Goal: Task Accomplishment & Management: Complete application form

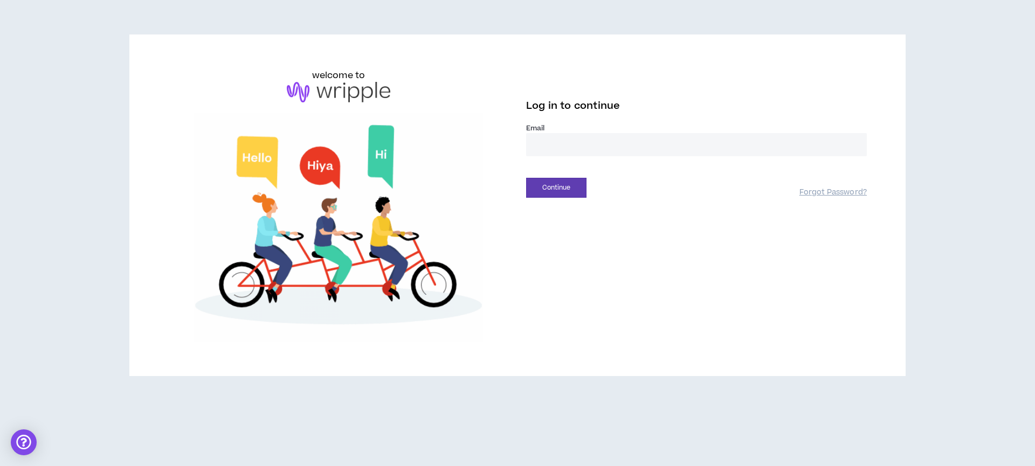
click at [556, 135] on input "email" at bounding box center [696, 144] width 341 height 23
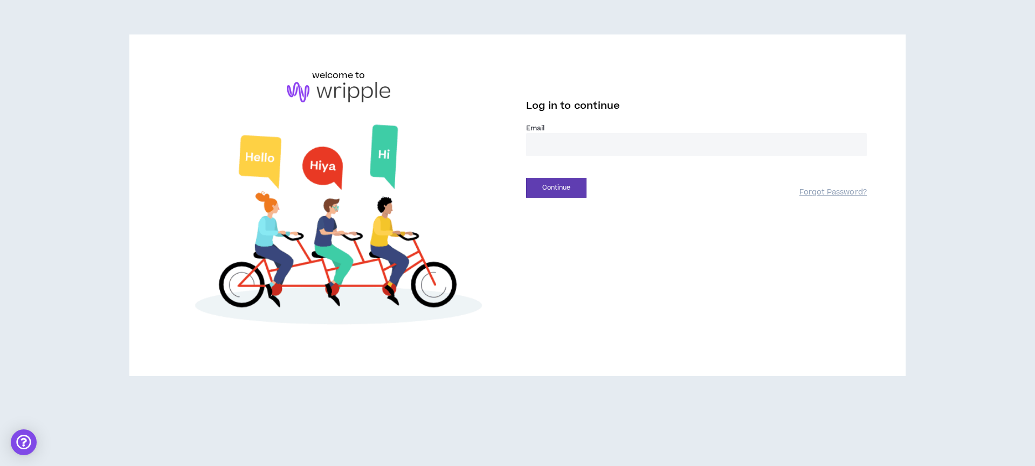
type input "**********"
click at [573, 185] on button "Continue" at bounding box center [556, 188] width 60 height 20
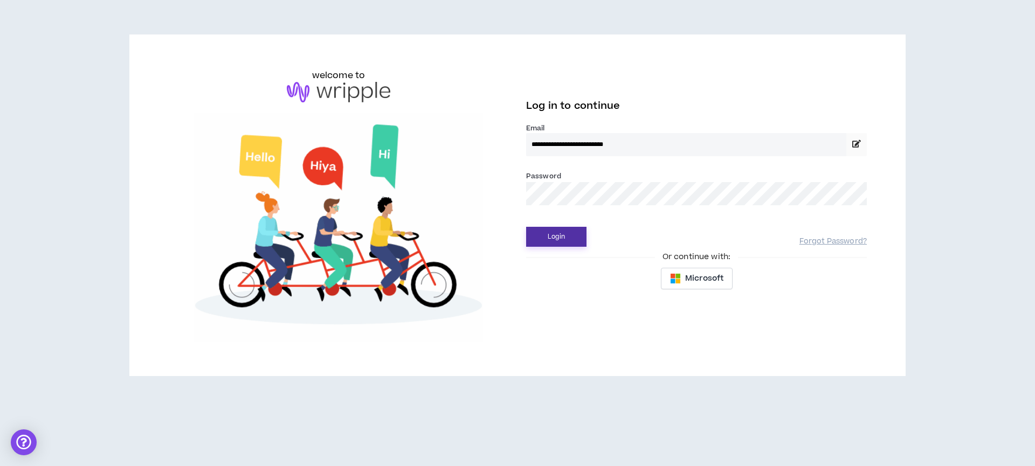
click at [565, 233] on button "Login" at bounding box center [556, 237] width 60 height 20
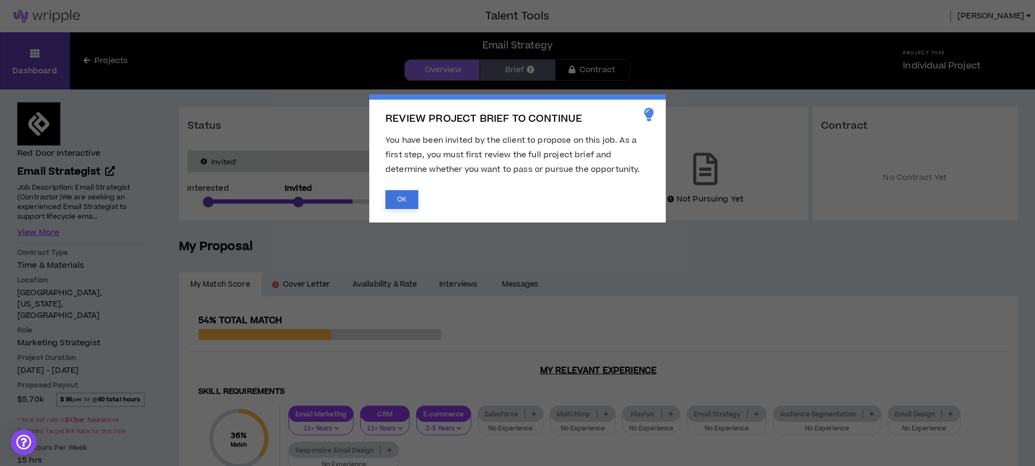
click at [404, 199] on button "OK" at bounding box center [401, 199] width 33 height 19
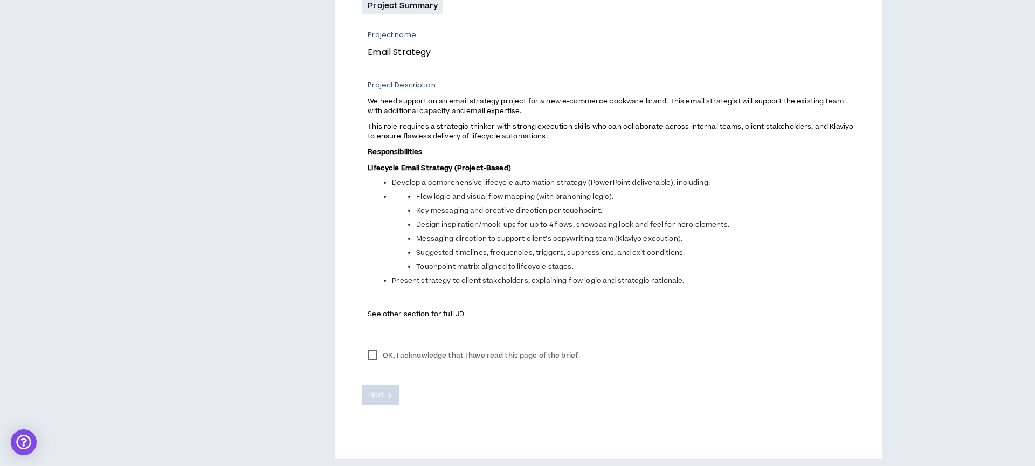
scroll to position [396, 0]
click at [447, 318] on p "See other section for full JD" at bounding box center [611, 312] width 487 height 11
click at [446, 312] on span "See other section for full JD" at bounding box center [416, 313] width 96 height 10
click at [368, 357] on label "OK, I acknowledge that I have read this page of the brief" at bounding box center [472, 354] width 221 height 16
click at [389, 394] on icon at bounding box center [390, 394] width 4 height 6
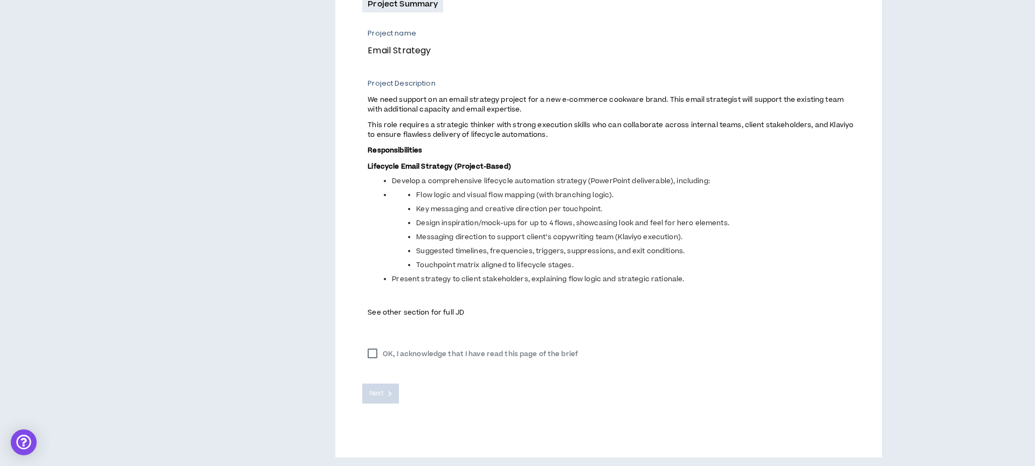
scroll to position [401, 0]
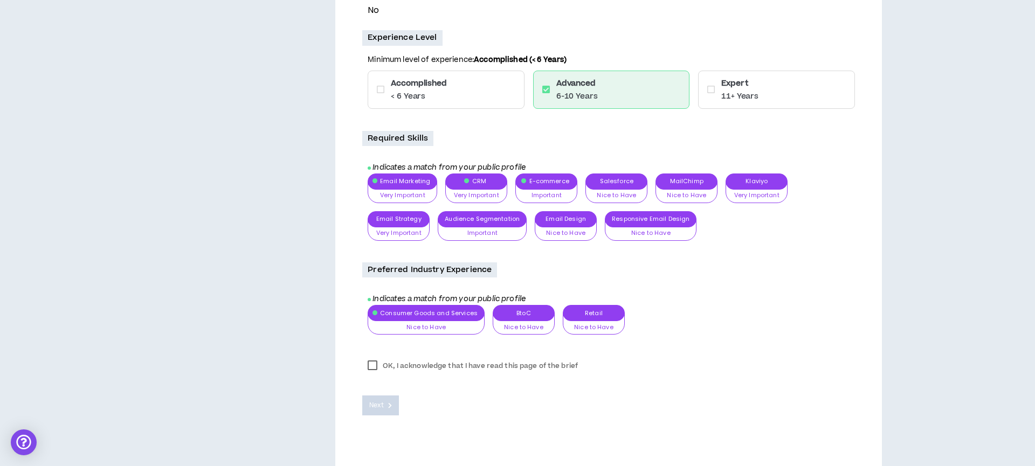
scroll to position [862, 0]
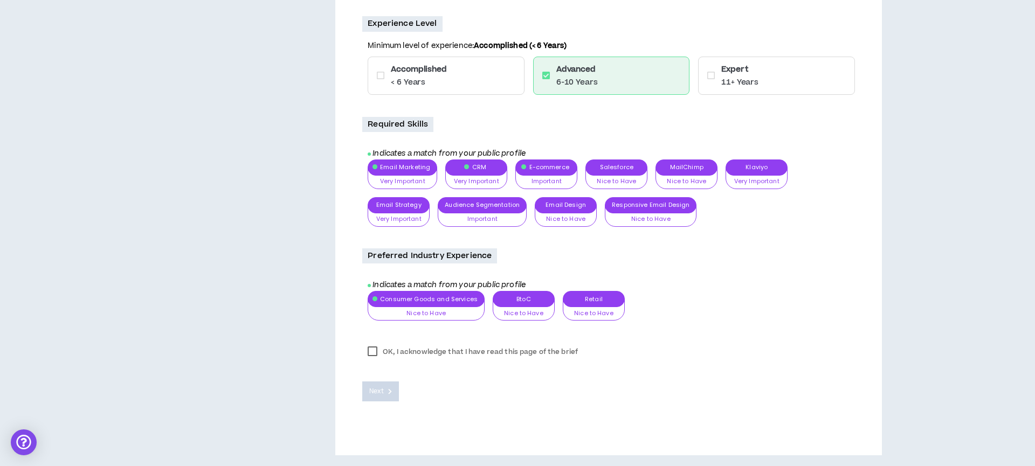
click at [369, 353] on label "OK, I acknowledge that I have read this page of the brief" at bounding box center [472, 352] width 221 height 16
drag, startPoint x: 387, startPoint y: 389, endPoint x: 397, endPoint y: 388, distance: 9.8
click at [387, 389] on button "Next" at bounding box center [380, 392] width 37 height 20
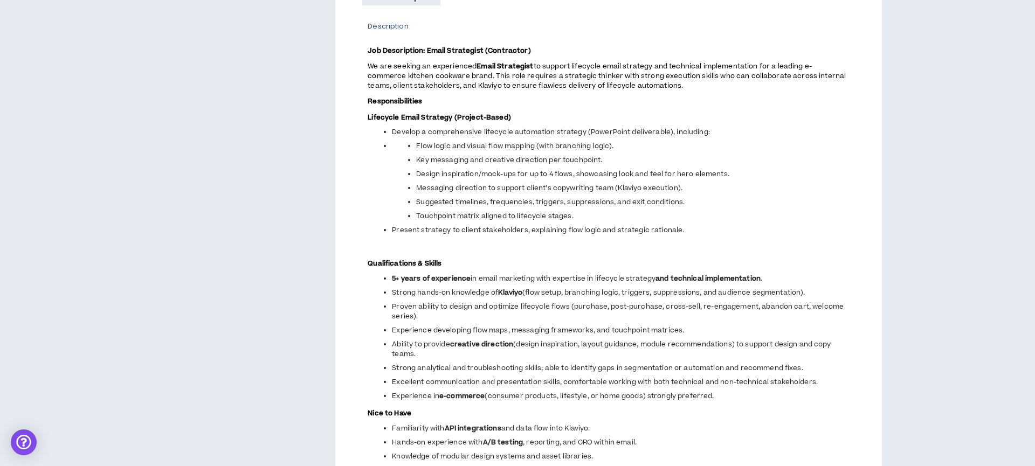
scroll to position [0, 0]
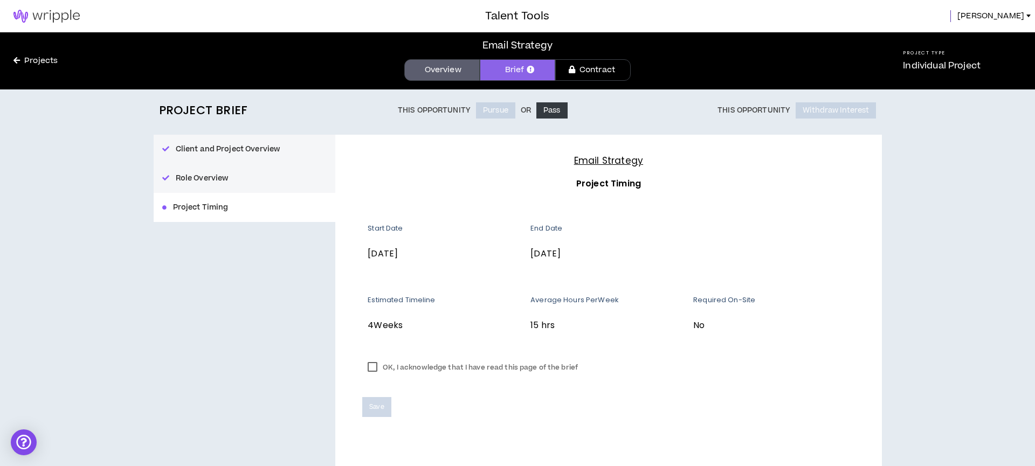
scroll to position [16, 0]
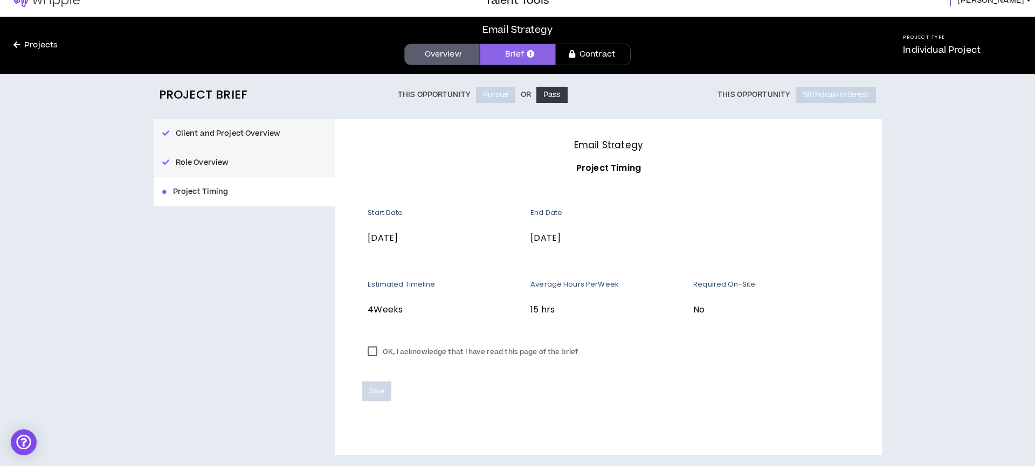
click at [374, 353] on label "OK, I acknowledge that I have read this page of the brief" at bounding box center [472, 352] width 221 height 16
click at [382, 396] on span "Save" at bounding box center [376, 392] width 15 height 10
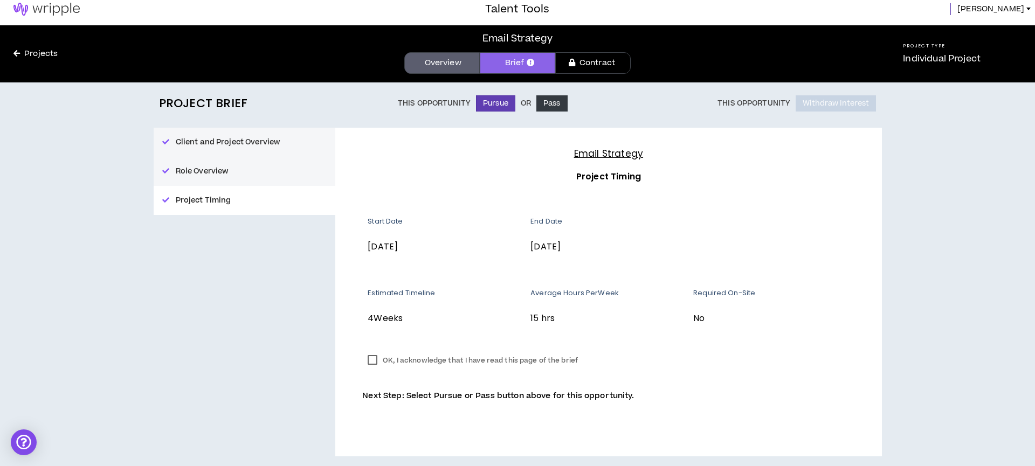
scroll to position [8, 0]
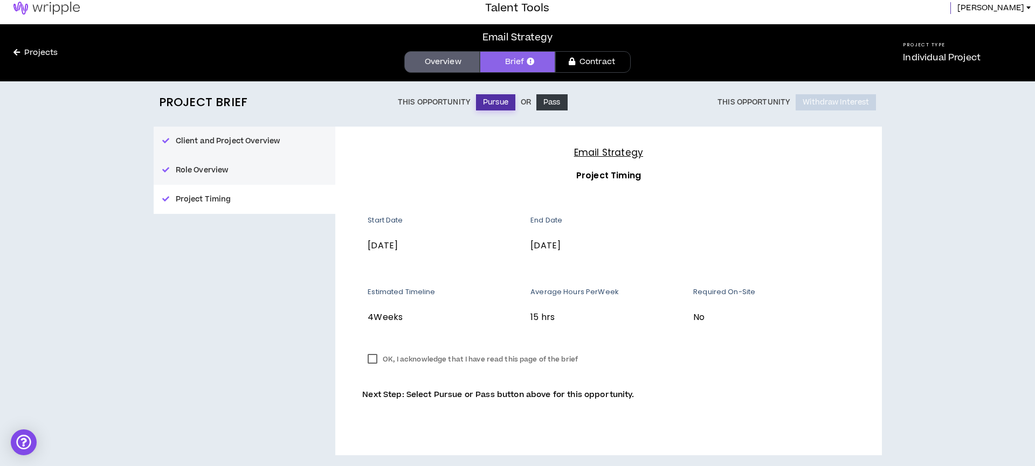
click at [497, 104] on button "Pursue" at bounding box center [495, 102] width 39 height 16
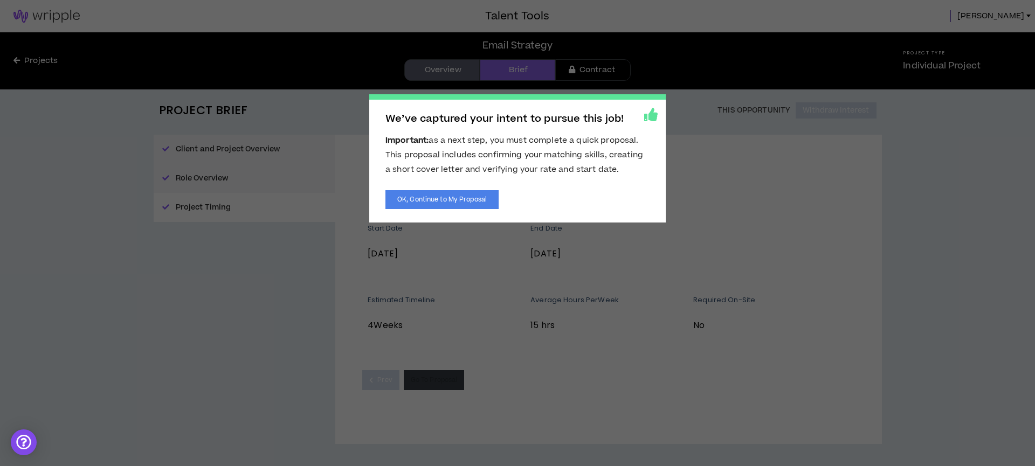
scroll to position [0, 0]
click at [453, 202] on button "OK, Continue to My Proposal" at bounding box center [441, 199] width 113 height 19
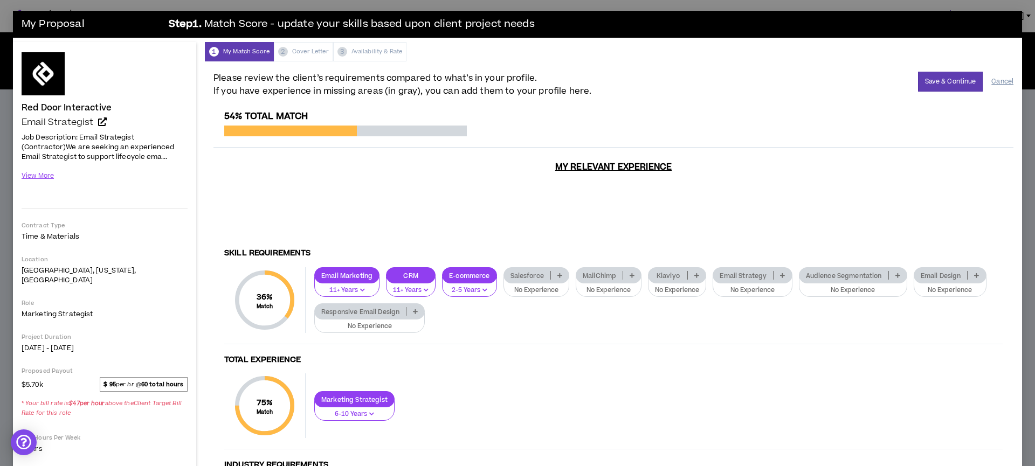
click at [997, 83] on button "Cancel" at bounding box center [1002, 81] width 22 height 19
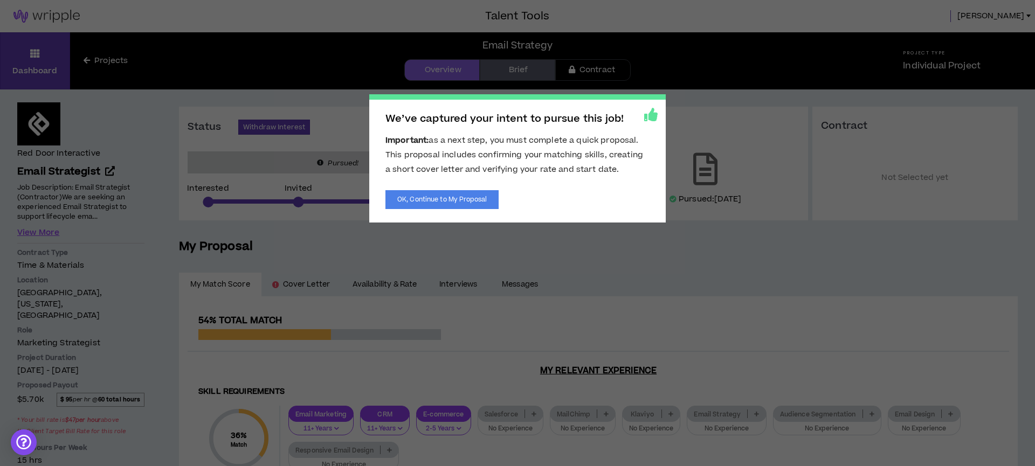
click at [503, 261] on span "We’ve captured your intent to pursue this job! Important: as a next step, you m…" at bounding box center [517, 233] width 1035 height 466
click at [466, 202] on button "OK, Continue to My Proposal" at bounding box center [441, 199] width 113 height 19
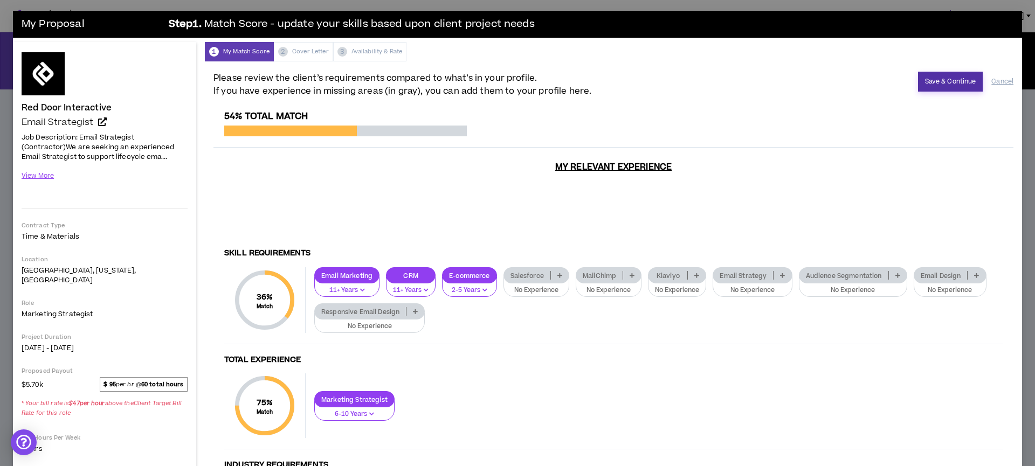
click at [955, 80] on button "Save & Continue" at bounding box center [950, 82] width 65 height 20
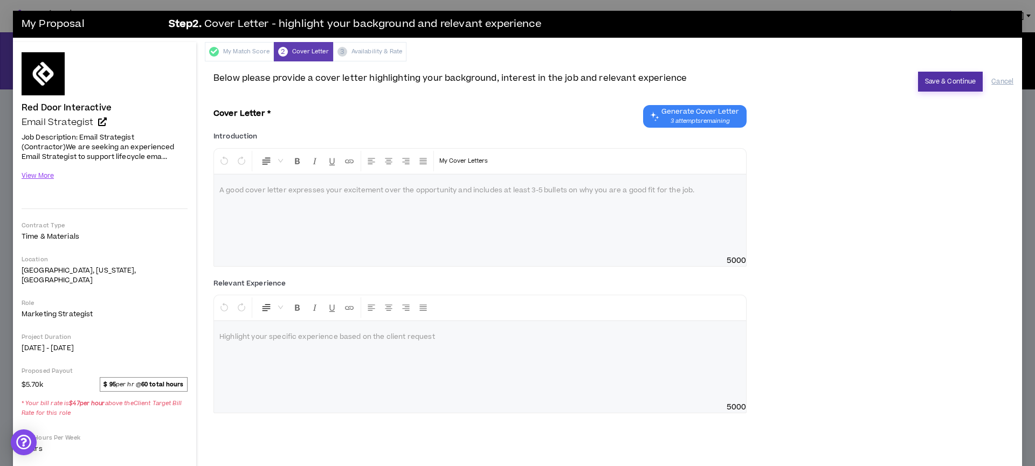
click at [955, 80] on button "Save & Continue" at bounding box center [950, 82] width 65 height 20
click at [7, 86] on div "My Proposal Step 2 . Cover Letter - highlight your background and relevant expe…" at bounding box center [517, 233] width 1035 height 466
click at [997, 81] on button "Cancel" at bounding box center [1002, 81] width 22 height 19
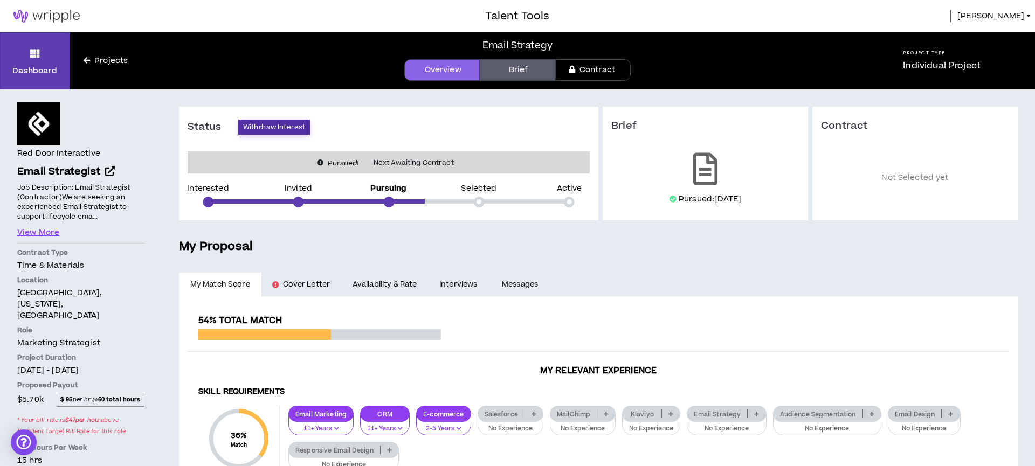
click at [253, 127] on button "Withdraw Interest" at bounding box center [274, 127] width 72 height 15
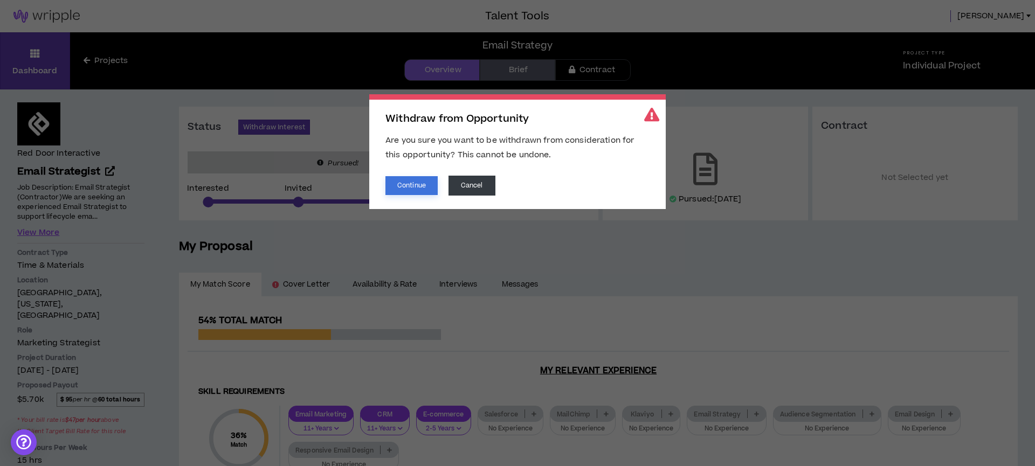
click at [422, 185] on button "Continue" at bounding box center [411, 185] width 52 height 19
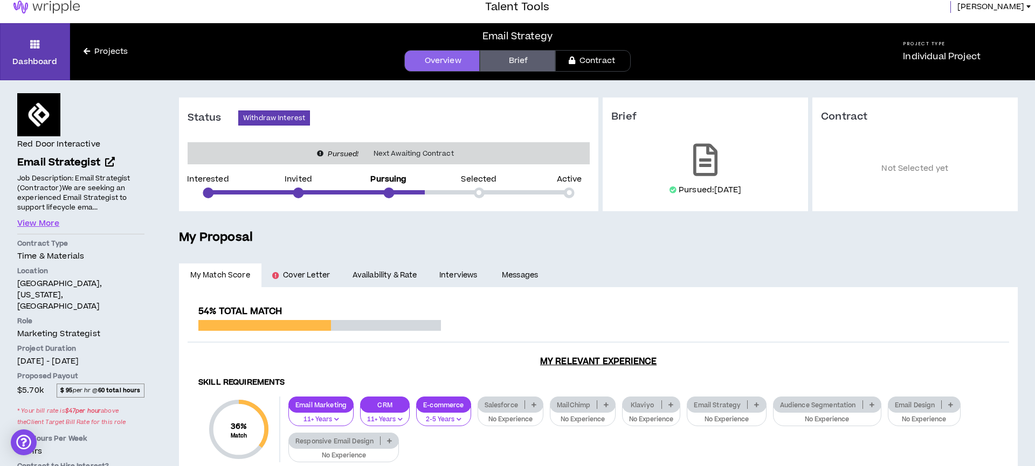
scroll to position [10, 0]
